Goal: Task Accomplishment & Management: Manage account settings

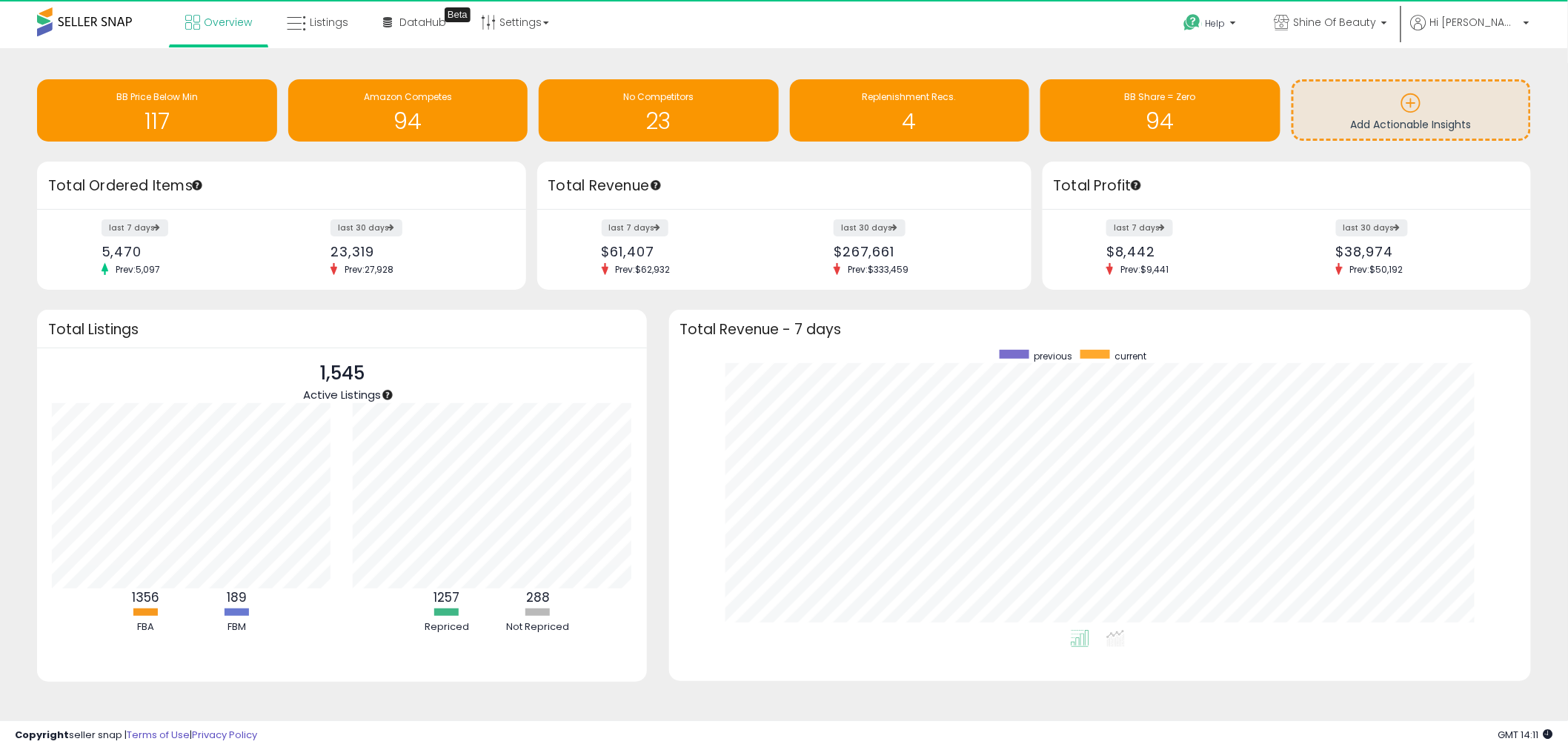
scroll to position [280, 832]
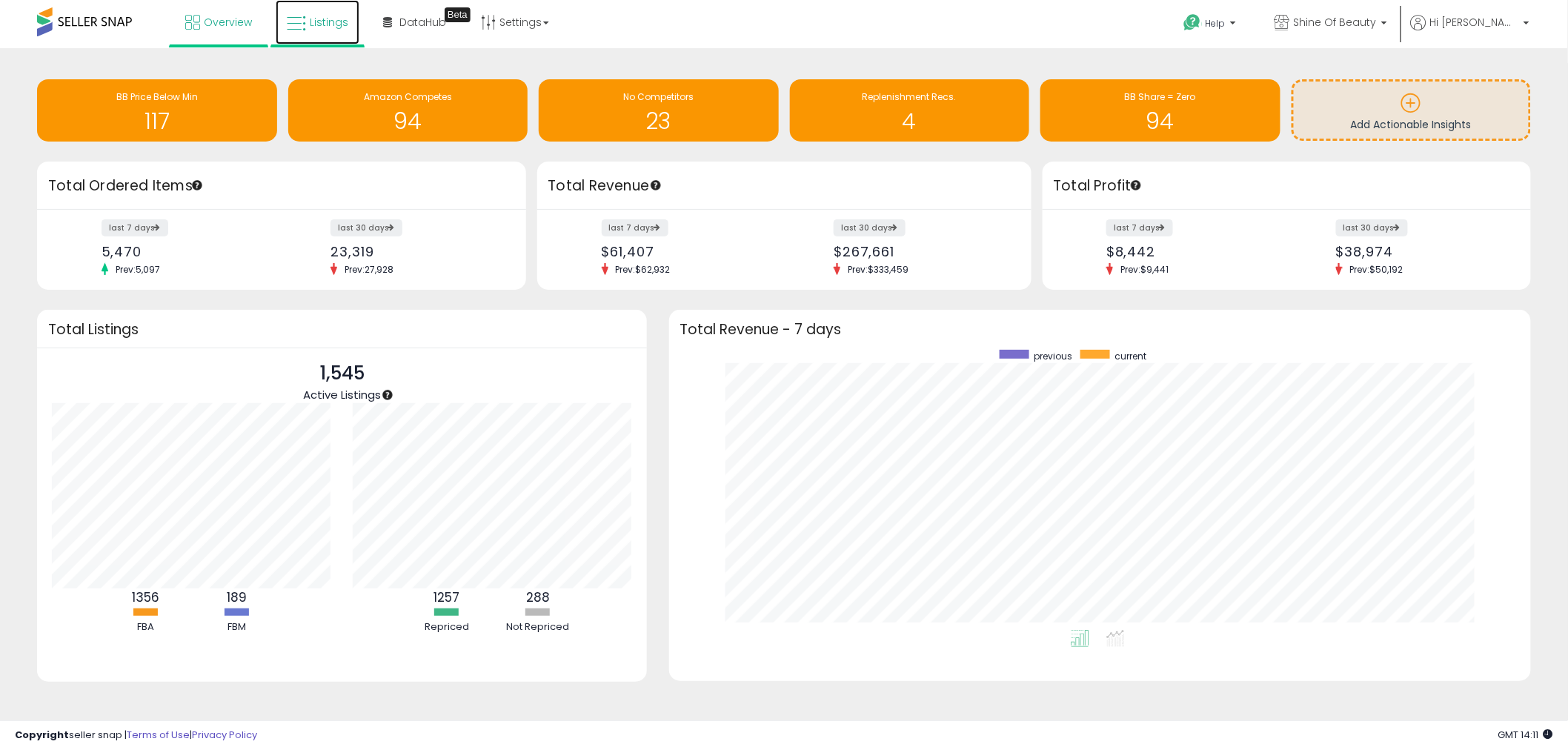
click at [333, 20] on span "Listings" at bounding box center [329, 23] width 38 height 15
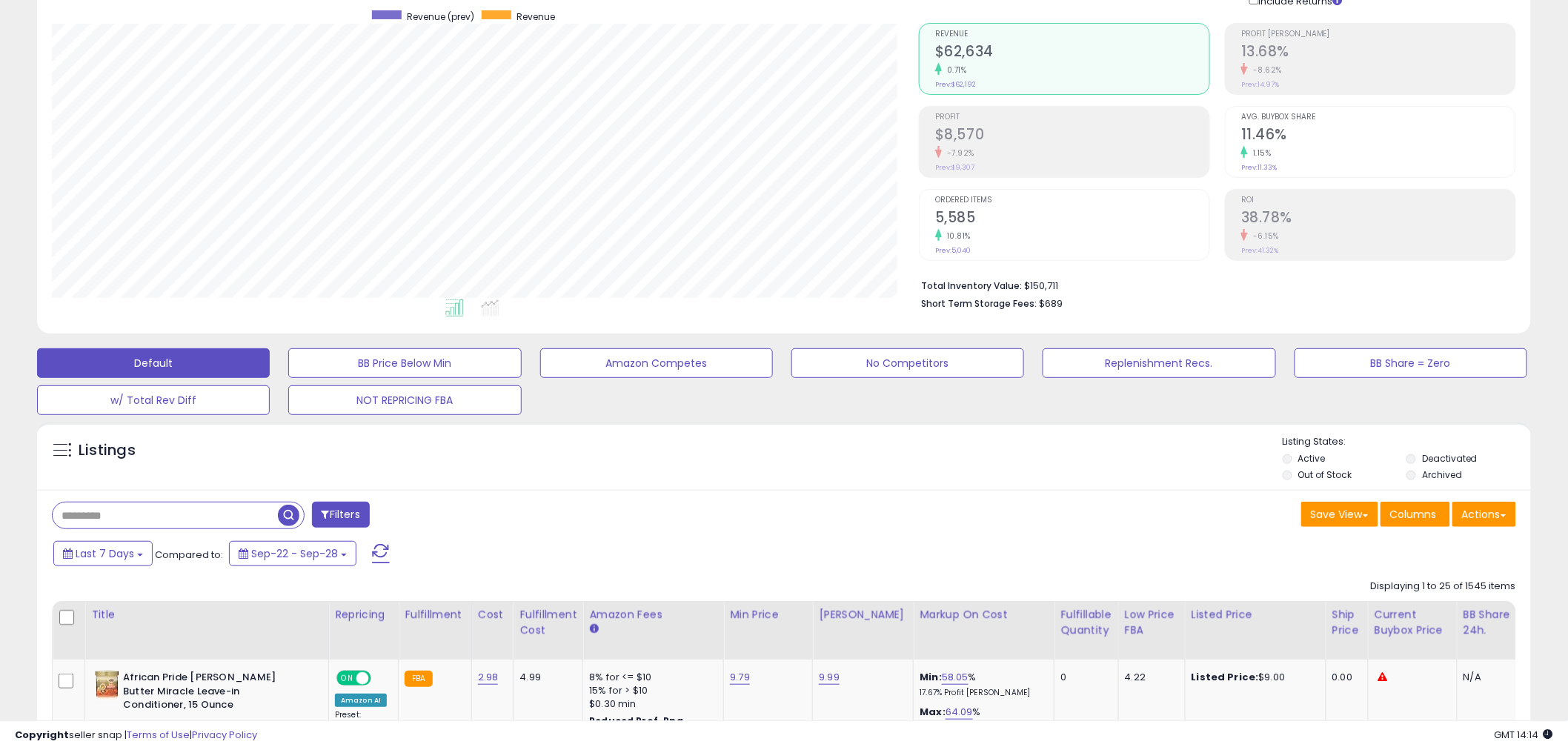
scroll to position [247, 0]
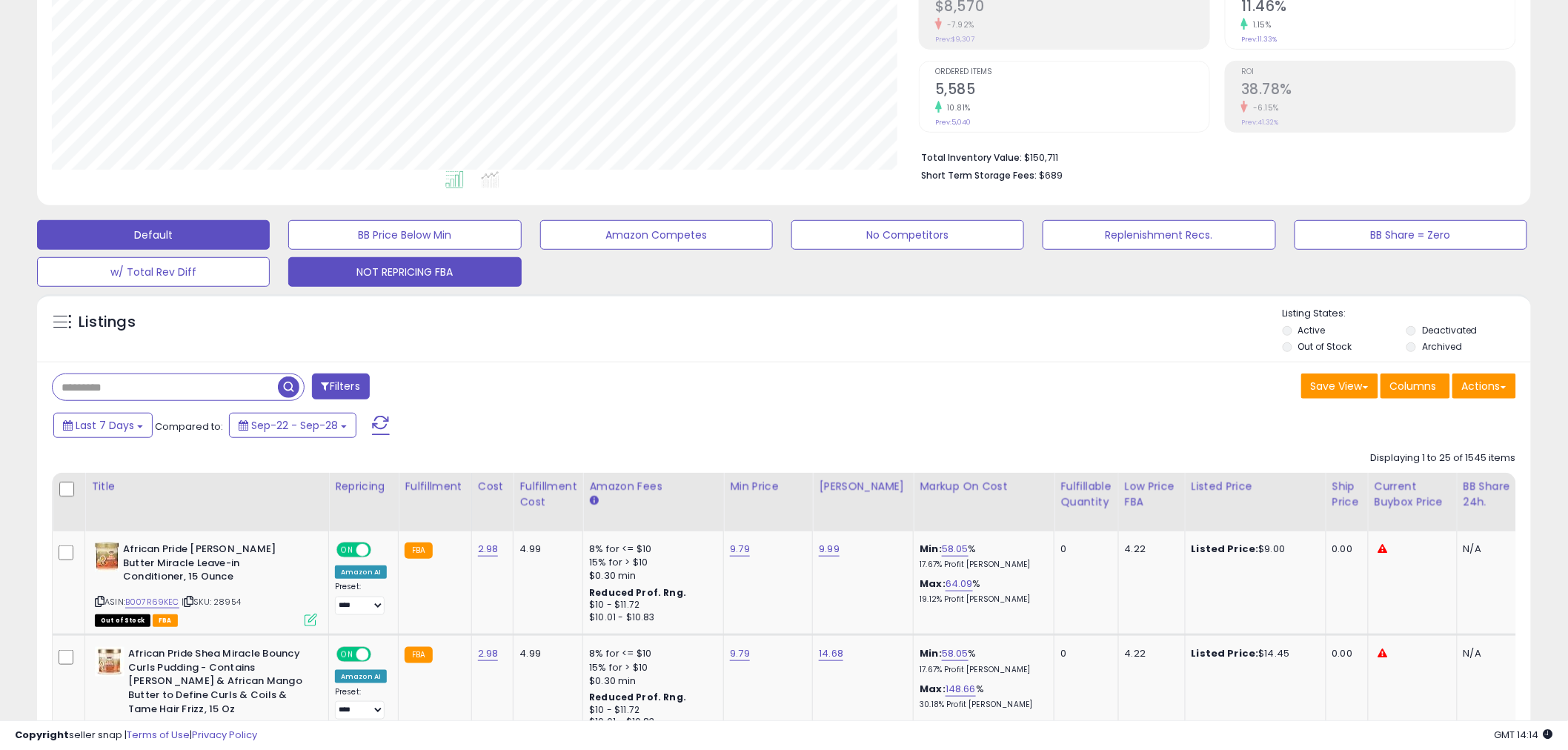
click at [380, 272] on button "NOT REPRICING FBA" at bounding box center [405, 272] width 233 height 30
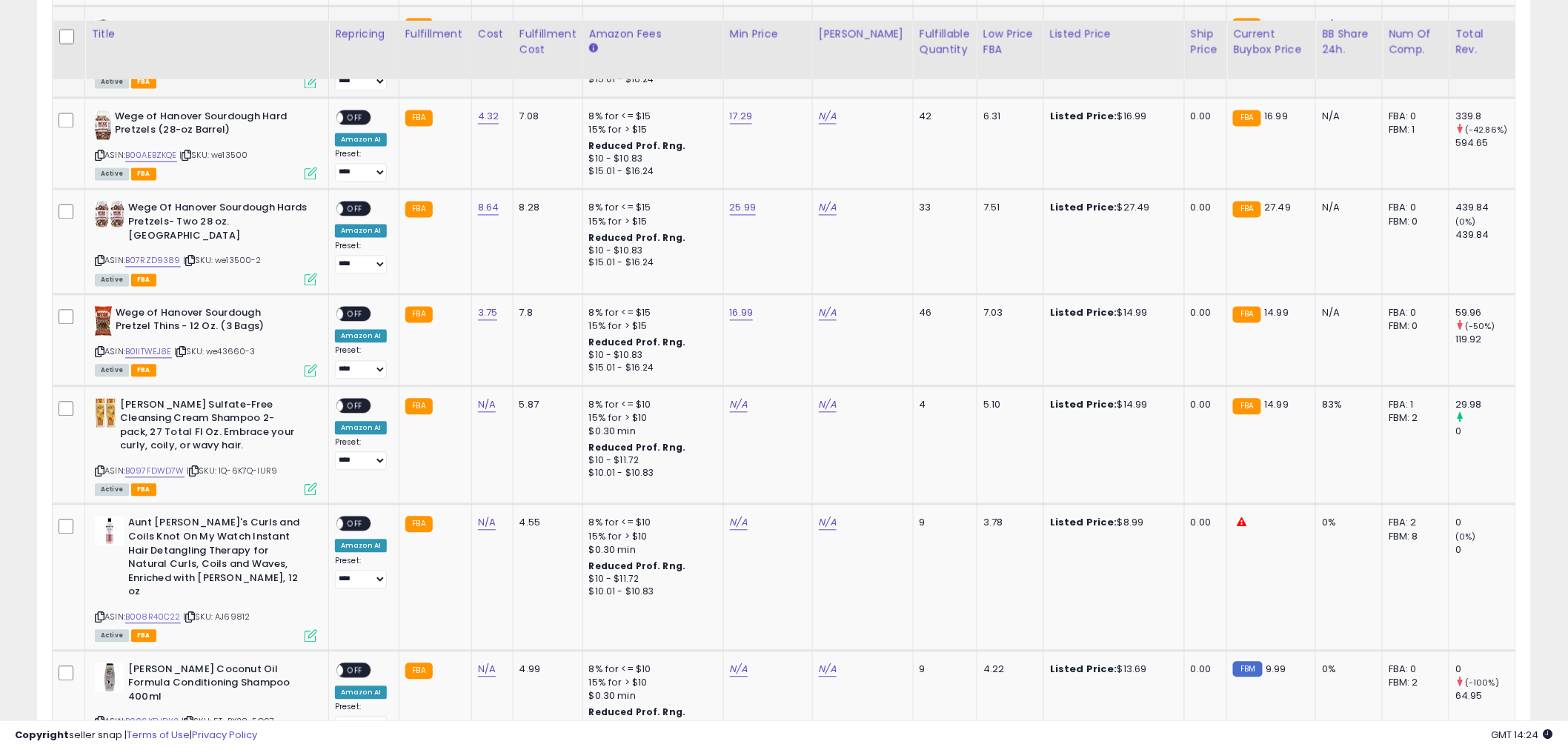
scroll to position [1159, 0]
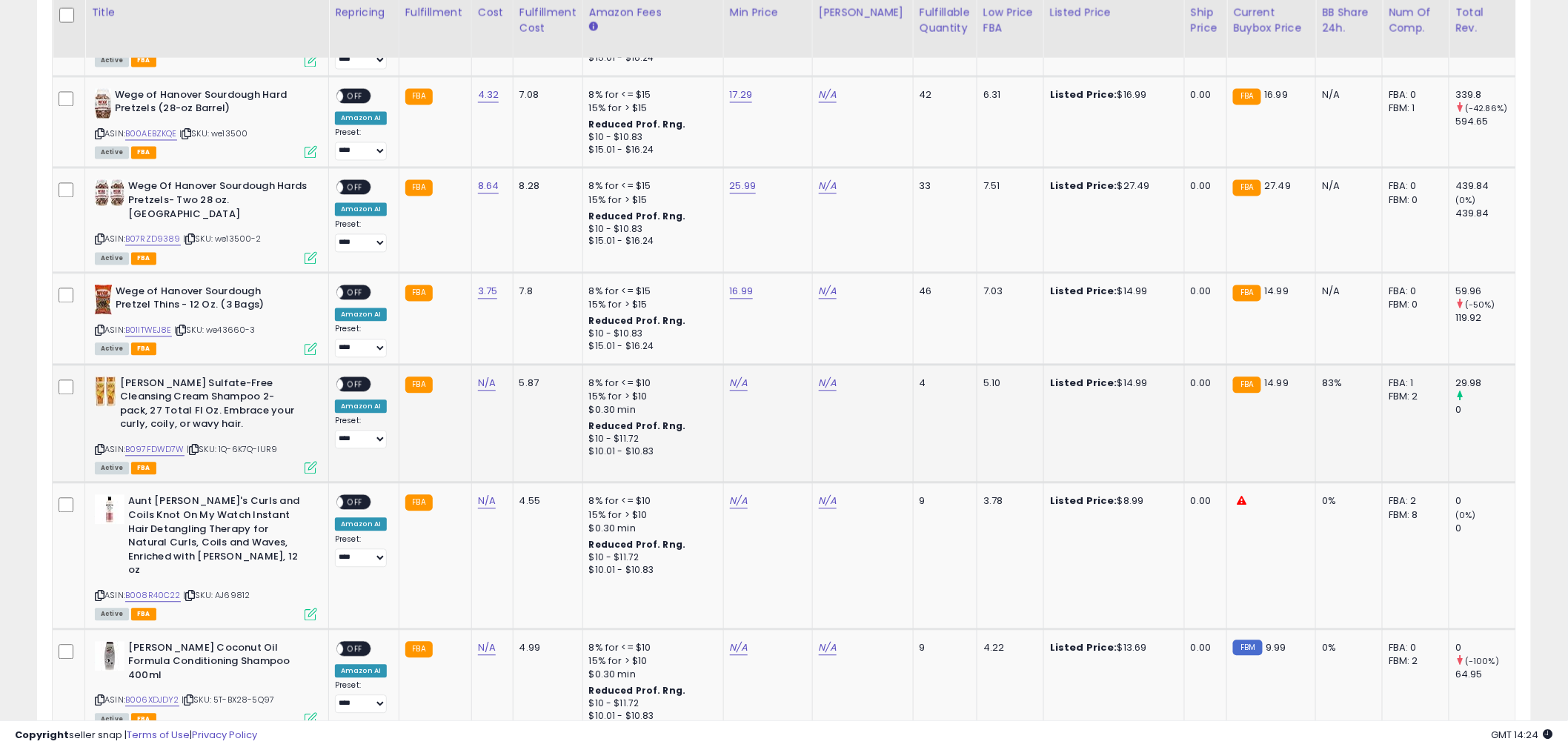
click at [234, 444] on span "| SKU: 1Q-6K7Q-IUR9" at bounding box center [232, 450] width 90 height 12
drag, startPoint x: 220, startPoint y: 434, endPoint x: 291, endPoint y: 437, distance: 71.1
click at [291, 437] on div "ASIN: B097FDWD7W | SKU: 1Q-6K7Q-IUR9 Active FBA" at bounding box center [206, 425] width 223 height 97
copy span "1Q-6K7Q-IUR9"
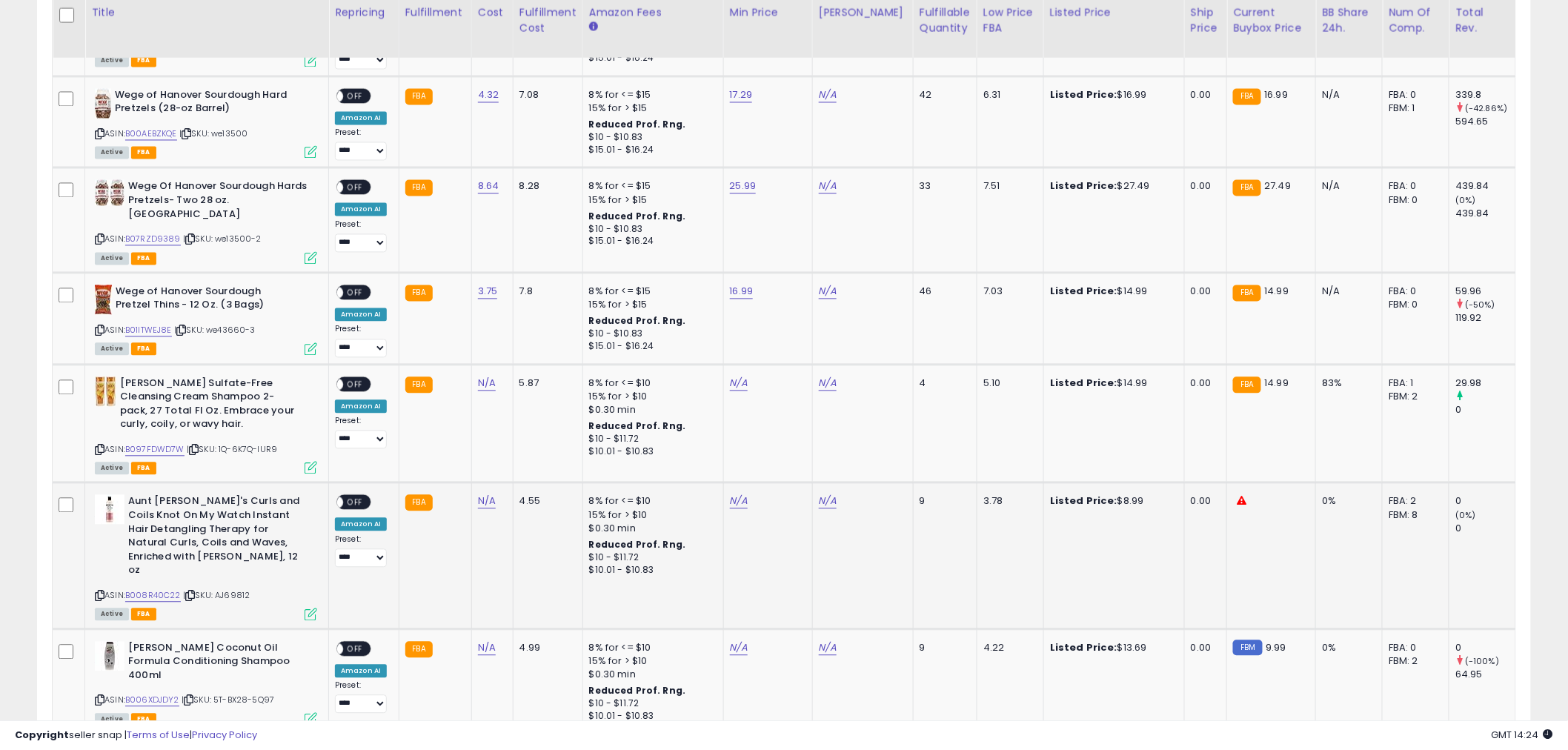
click at [238, 589] on span "| SKU: AJ69812" at bounding box center [216, 595] width 67 height 12
copy span "AJ69812"
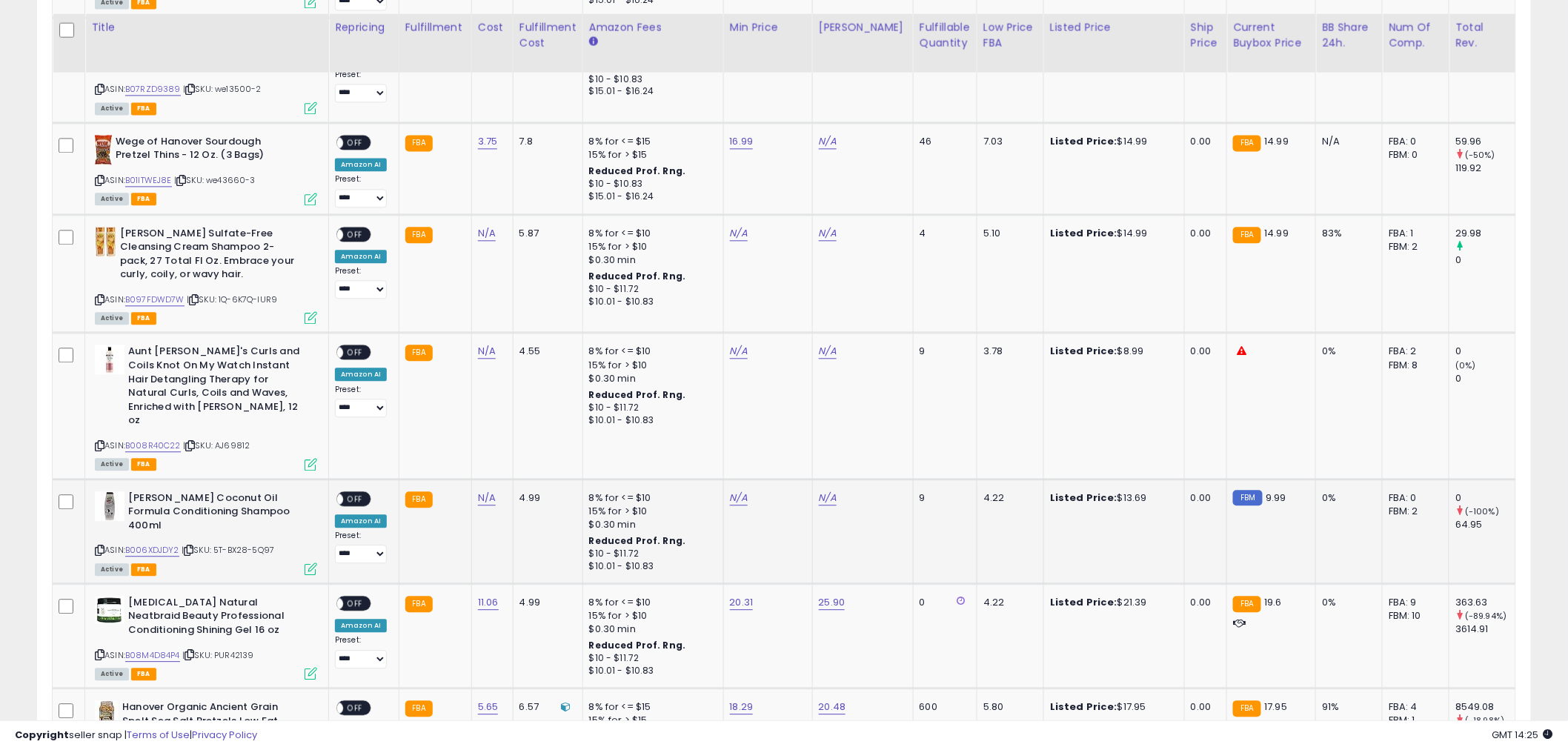
scroll to position [1324, 0]
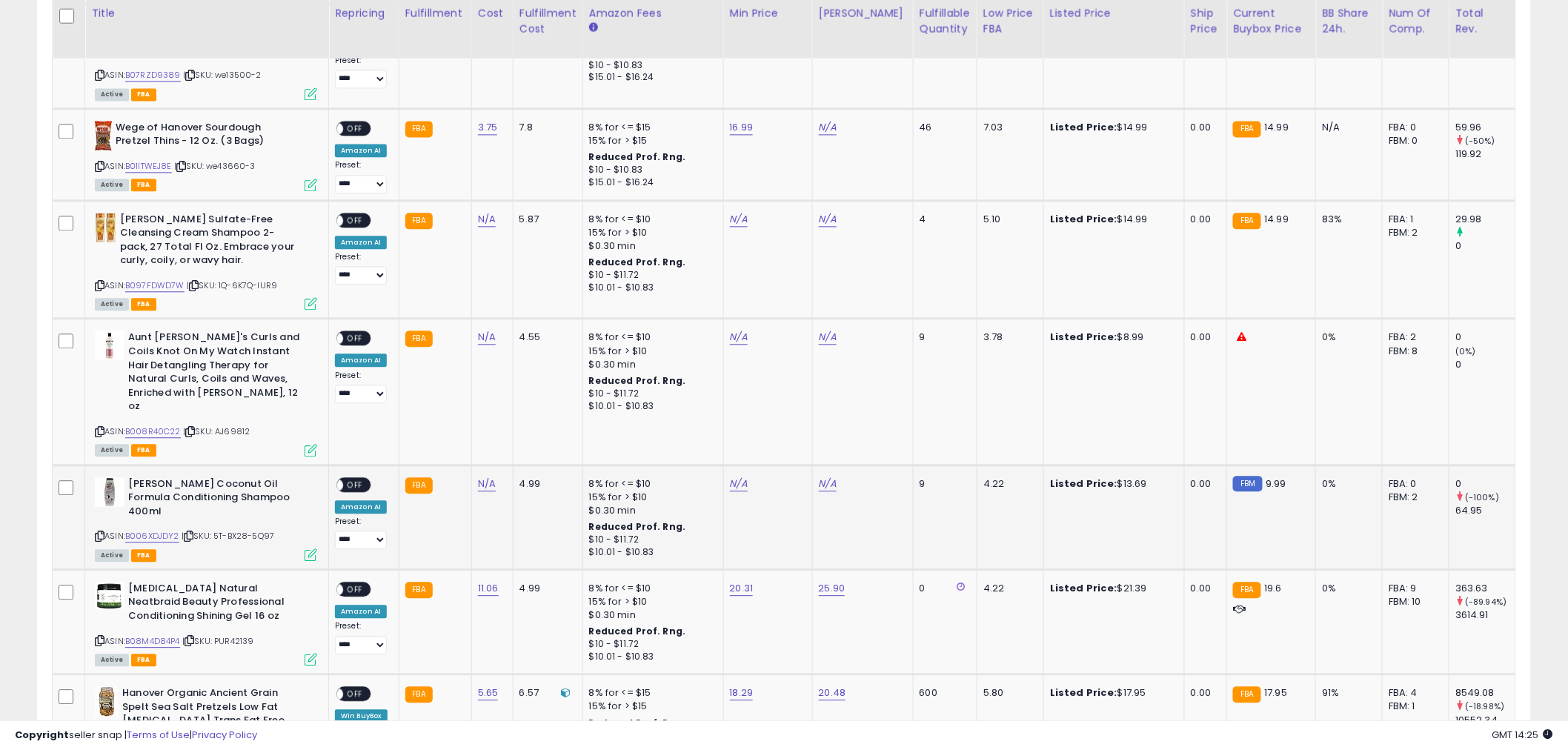
click at [236, 529] on span "| SKU: 5T-BX28-5Q97" at bounding box center [227, 535] width 93 height 12
click at [238, 529] on span "| SKU: 5T-BX28-5Q97" at bounding box center [227, 535] width 93 height 12
drag, startPoint x: 218, startPoint y: 492, endPoint x: 283, endPoint y: 497, distance: 65.2
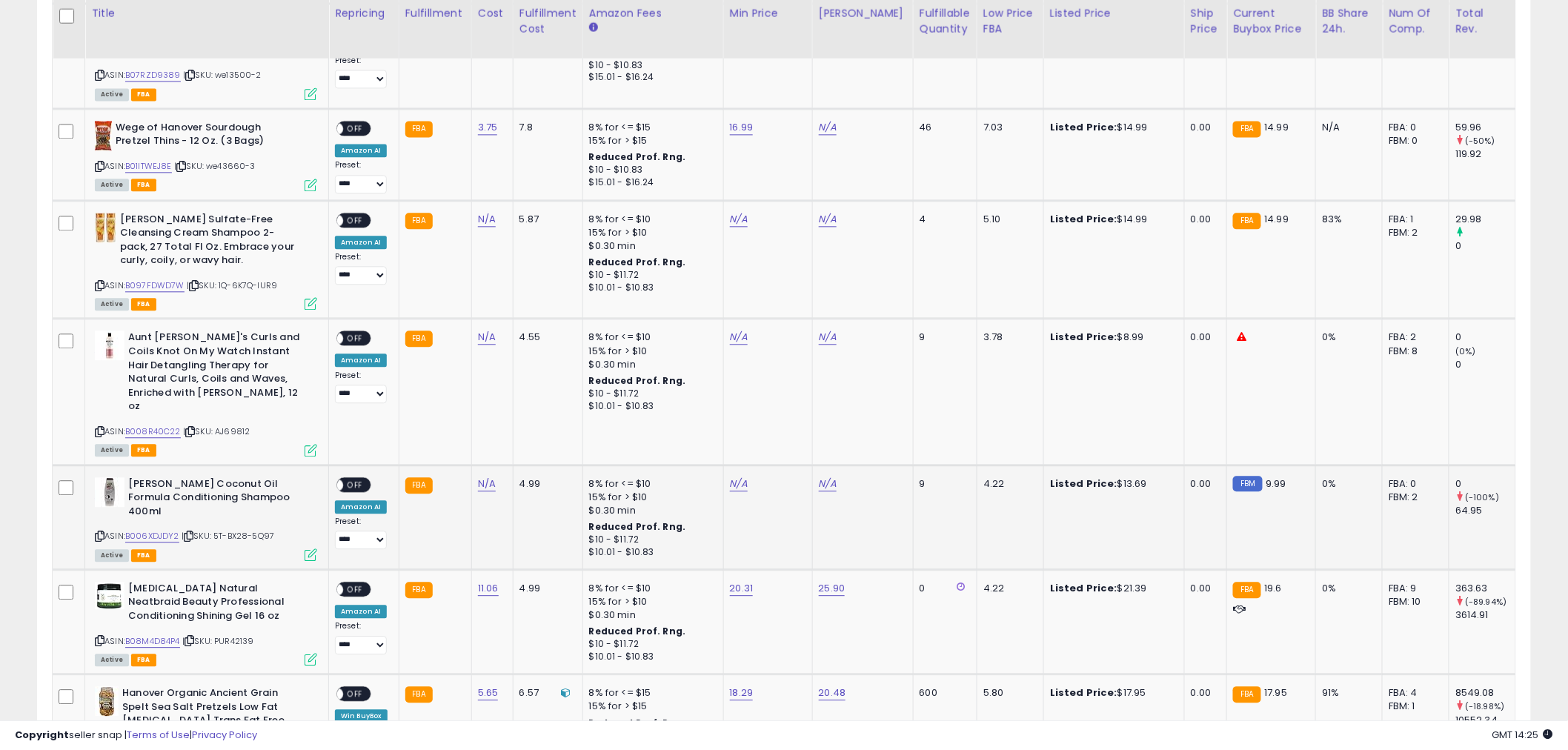
click at [283, 497] on div "ASIN: B006XDJDY2 | SKU: 5T-BX28-5Q97 Active FBA" at bounding box center [206, 518] width 223 height 83
copy span "5T-BX28-5Q97"
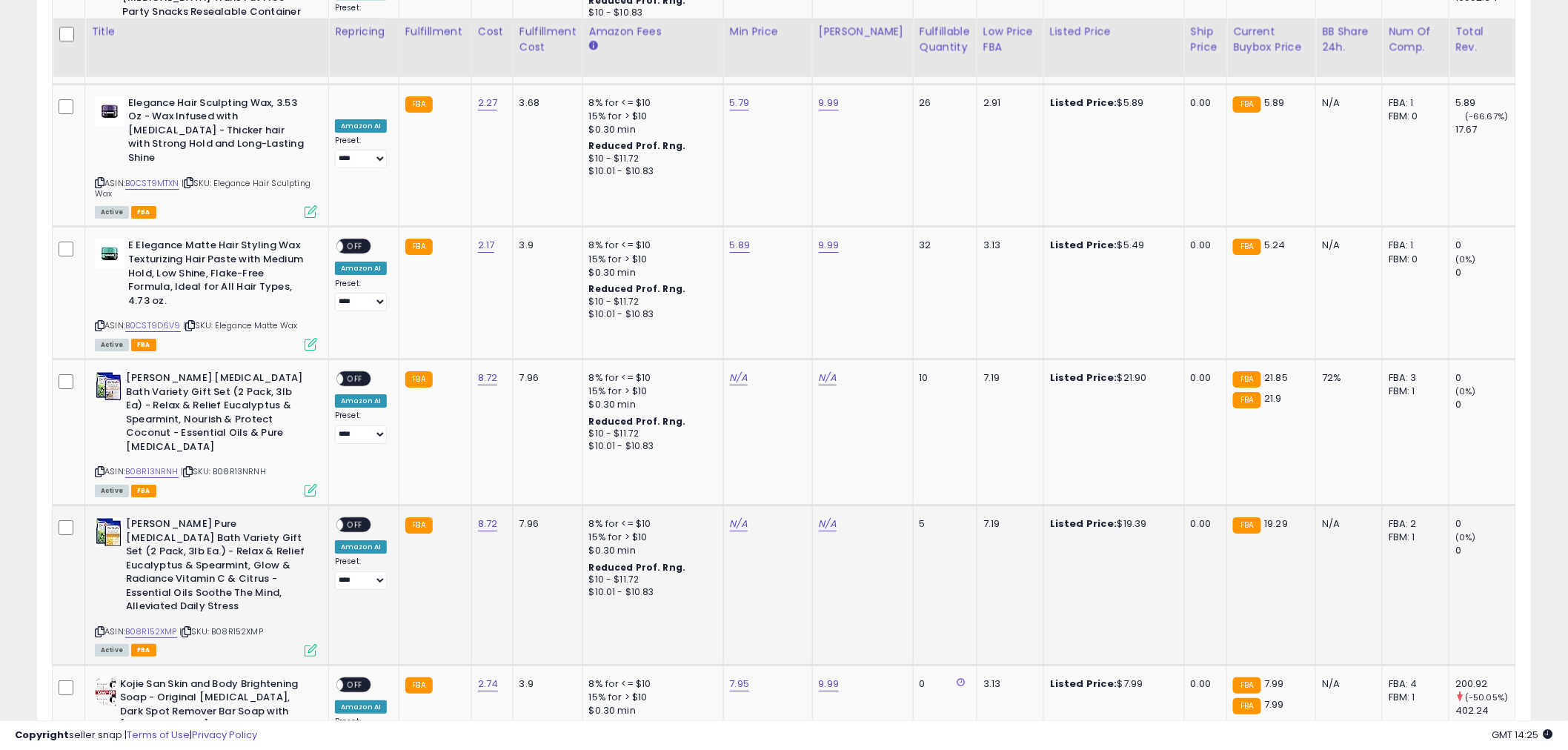
scroll to position [2064, 0]
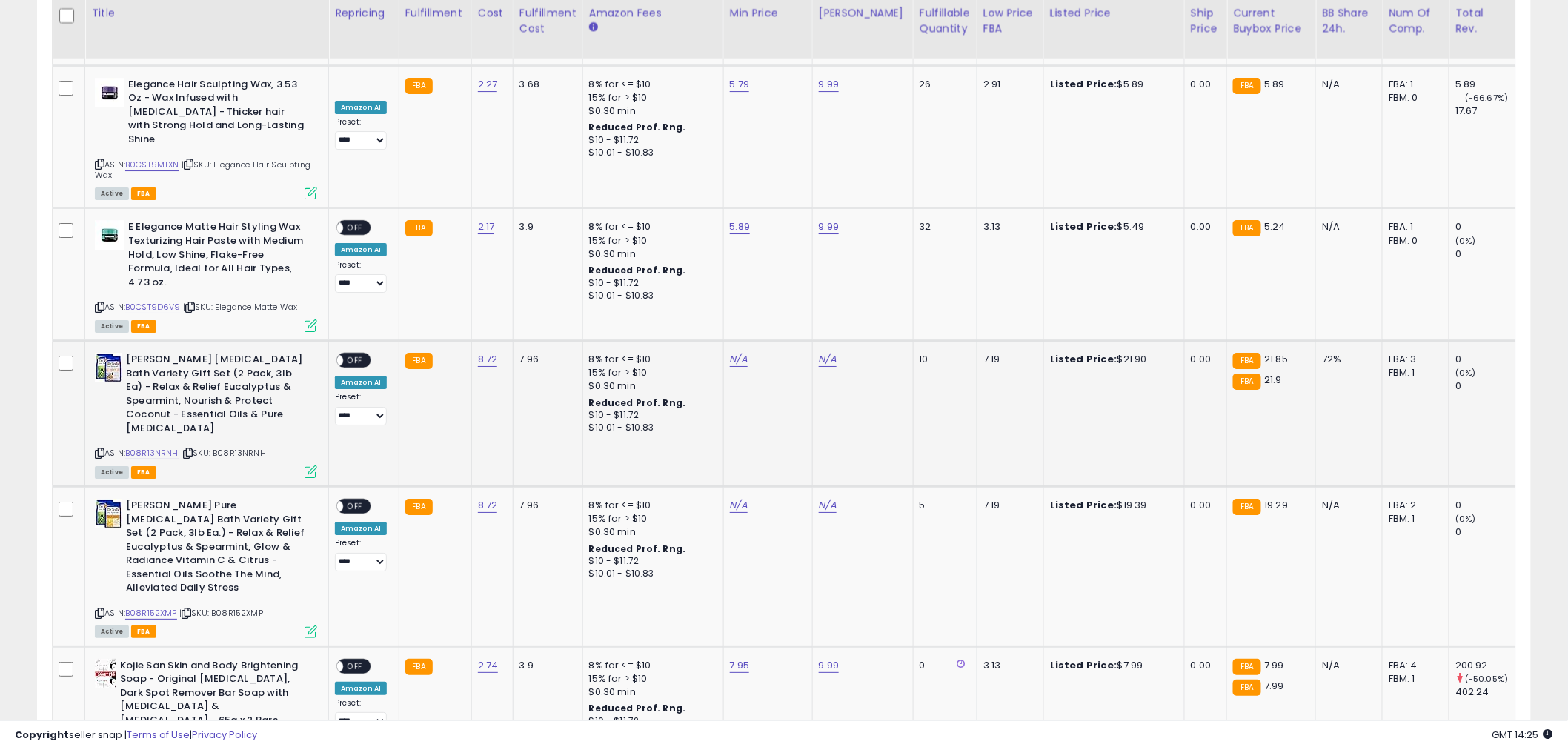
click at [256, 447] on span "| SKU: B08R13NRNH" at bounding box center [223, 452] width 85 height 12
copy span "B08R13NRNH"
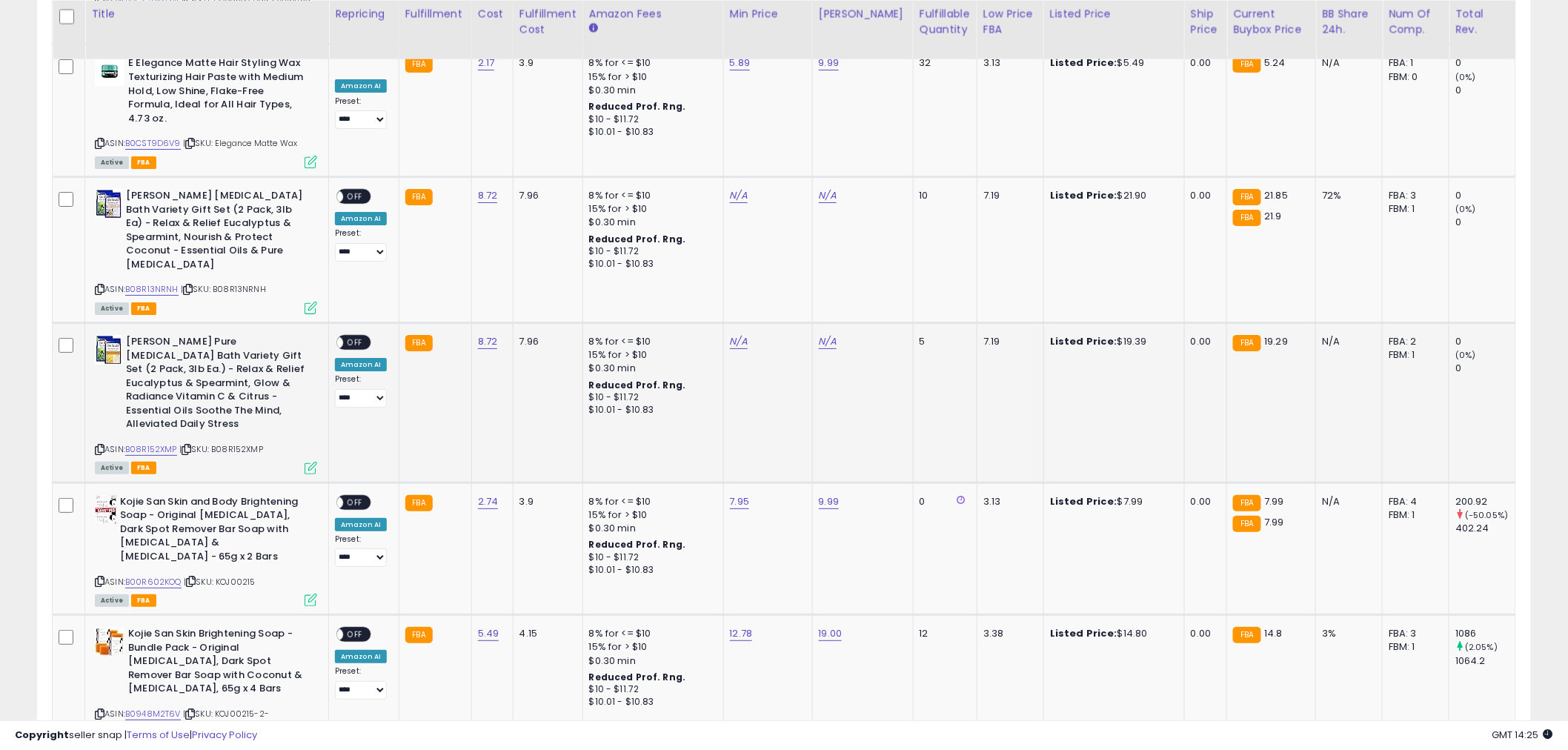
scroll to position [2228, 0]
click at [224, 442] on span "| SKU: B08R152XMP" at bounding box center [221, 448] width 84 height 12
copy span "B08R152XMP"
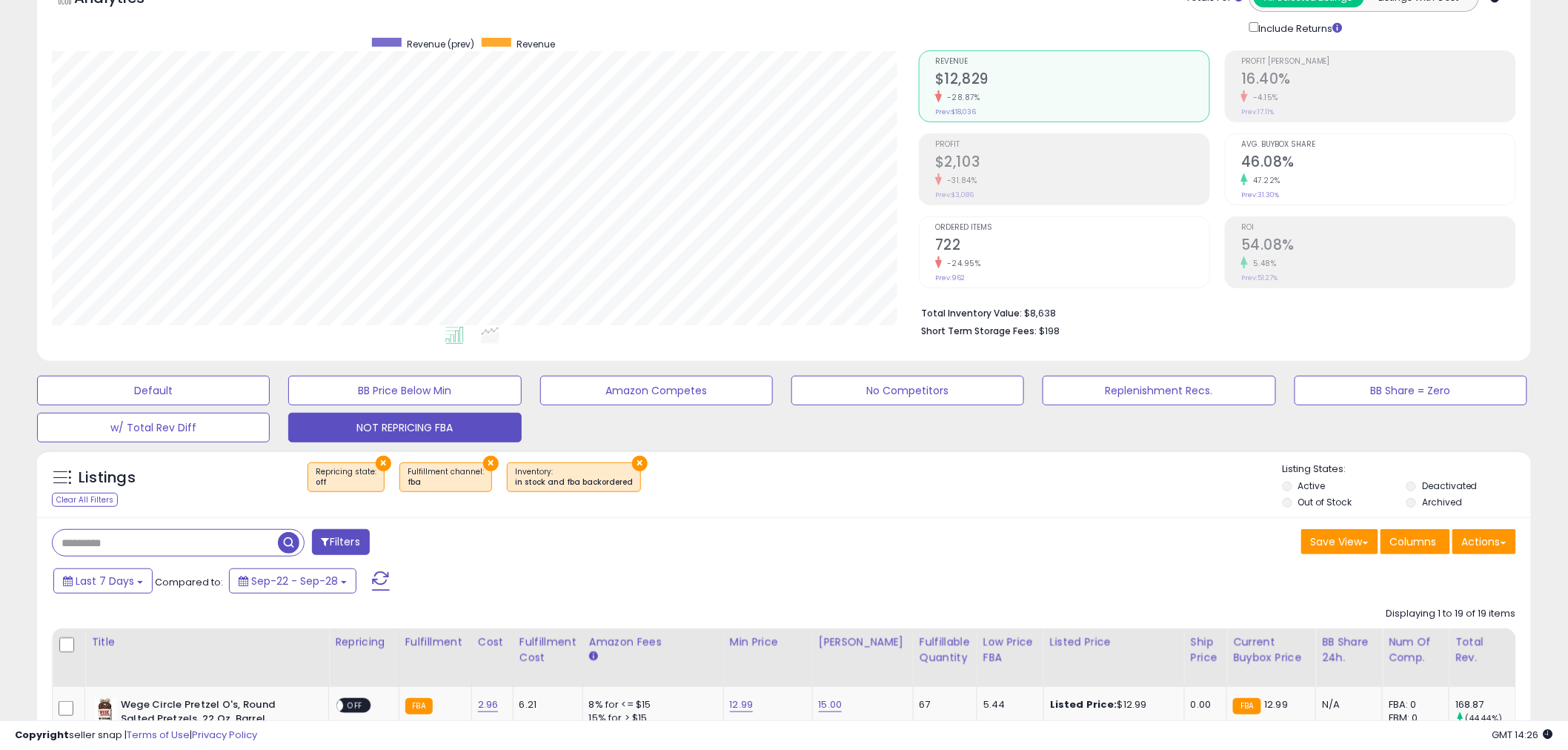
scroll to position [0, 0]
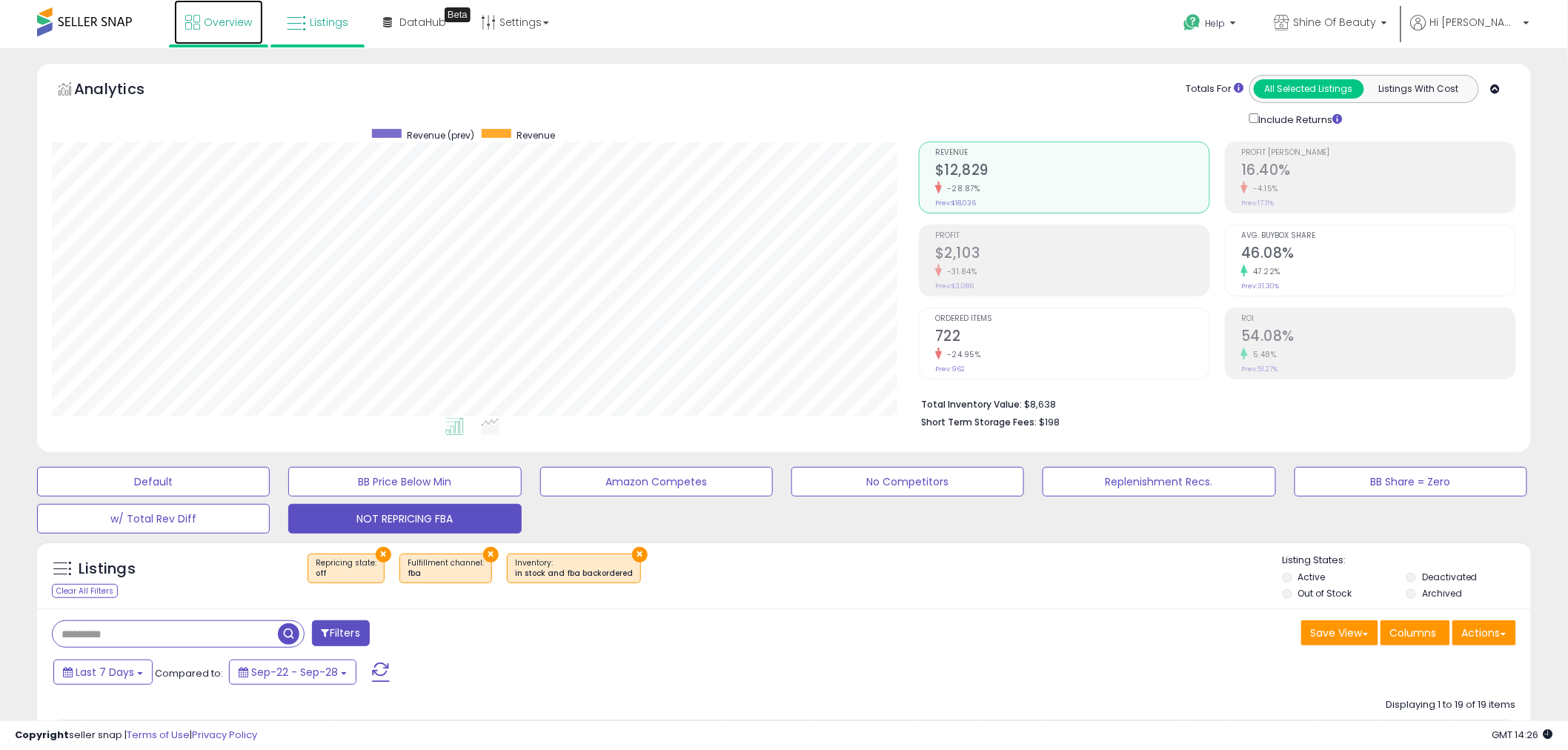
click at [227, 30] on link "Overview" at bounding box center [218, 22] width 89 height 44
